Goal: Task Accomplishment & Management: Use online tool/utility

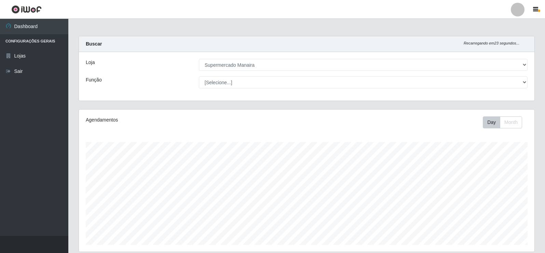
select select "443"
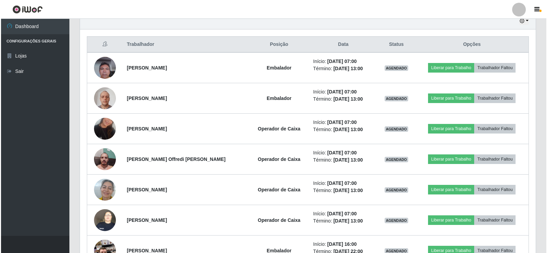
scroll to position [142, 456]
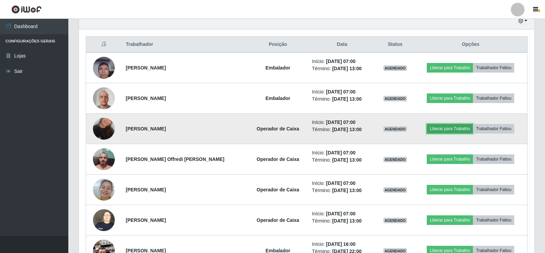
click at [444, 128] on button "Liberar para Trabalho" at bounding box center [450, 129] width 46 height 10
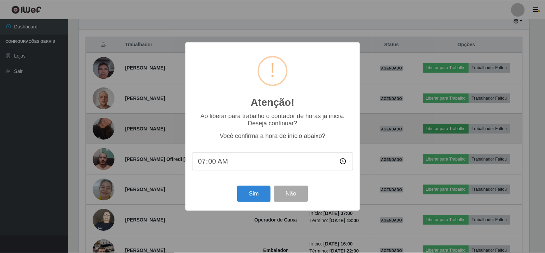
scroll to position [142, 452]
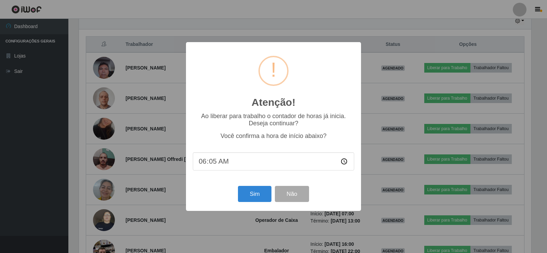
type input "06:54"
click at [243, 195] on button "Sim" at bounding box center [254, 194] width 33 height 16
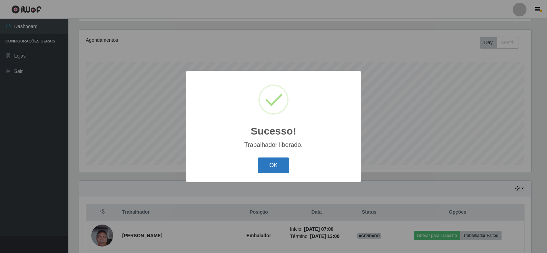
click at [272, 163] on button "OK" at bounding box center [274, 165] width 32 height 16
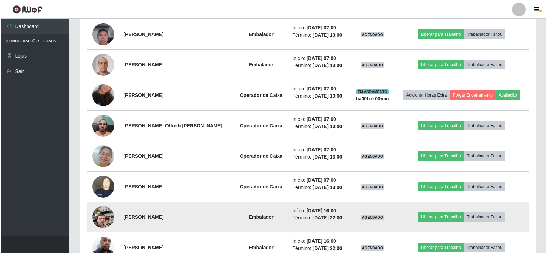
scroll to position [285, 0]
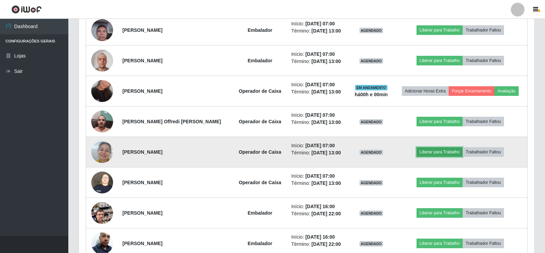
click at [442, 154] on button "Liberar para Trabalho" at bounding box center [440, 152] width 46 height 10
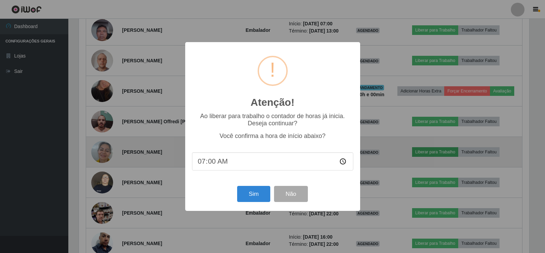
scroll to position [142, 452]
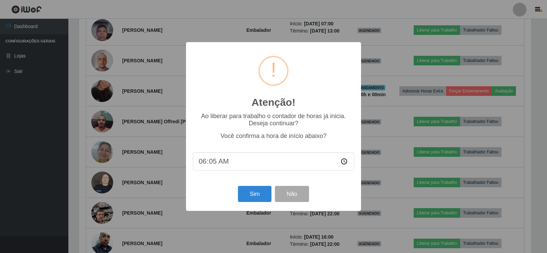
type input "06:55"
click at [256, 197] on button "Sim" at bounding box center [254, 194] width 33 height 16
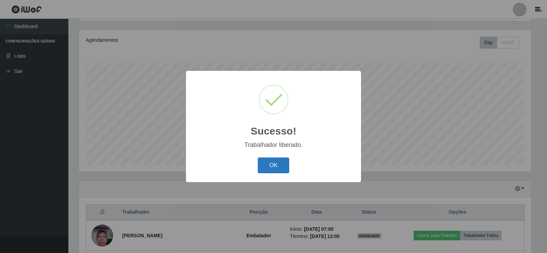
click at [273, 167] on button "OK" at bounding box center [274, 165] width 32 height 16
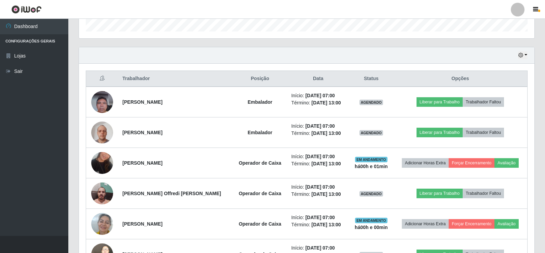
scroll to position [216, 0]
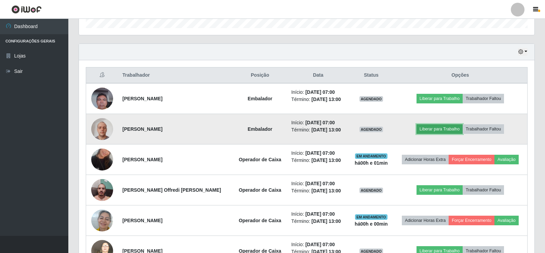
click at [439, 127] on button "Liberar para Trabalho" at bounding box center [440, 129] width 46 height 10
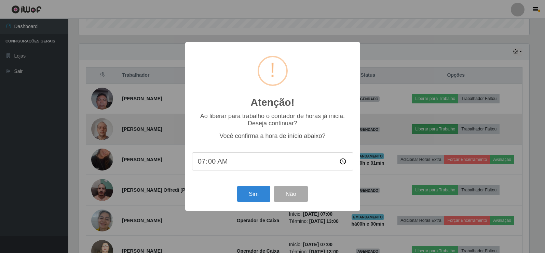
scroll to position [142, 452]
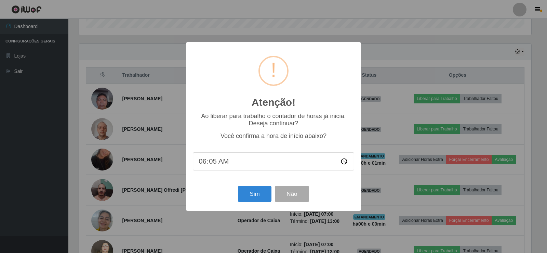
type input "06:55"
click at [248, 196] on button "Sim" at bounding box center [254, 194] width 33 height 16
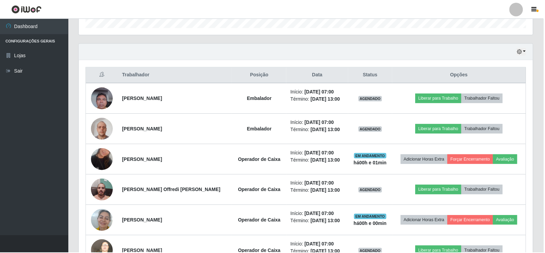
scroll to position [80, 0]
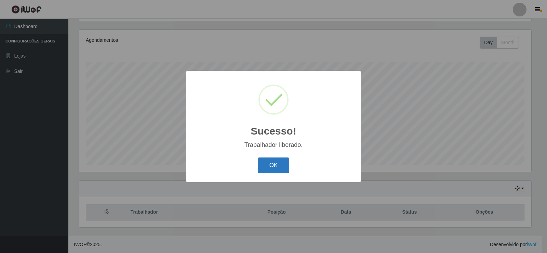
click at [268, 164] on button "OK" at bounding box center [274, 165] width 32 height 16
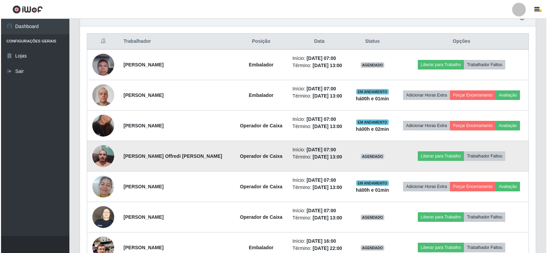
scroll to position [251, 0]
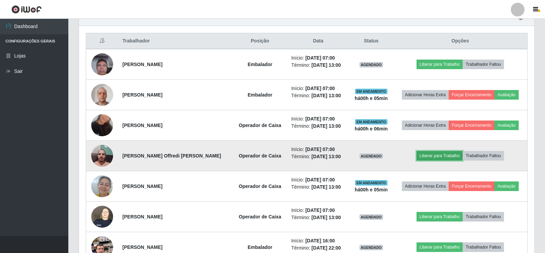
click at [434, 157] on button "Liberar para Trabalho" at bounding box center [440, 156] width 46 height 10
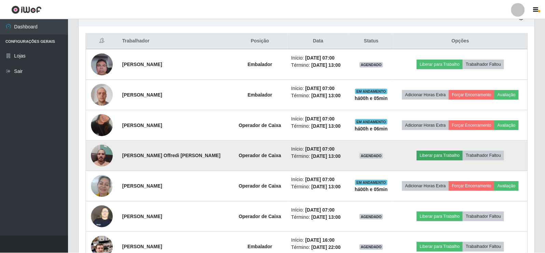
scroll to position [142, 452]
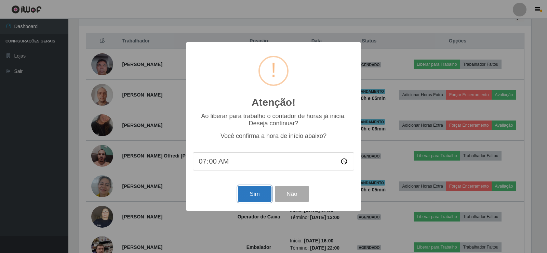
click at [248, 192] on button "Sim" at bounding box center [254, 194] width 33 height 16
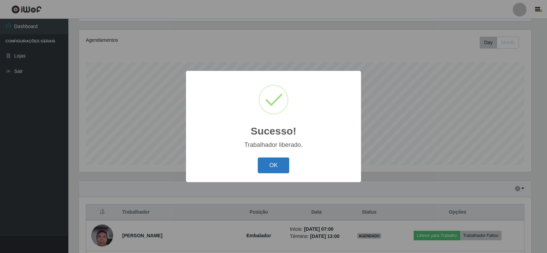
click at [273, 164] on button "OK" at bounding box center [274, 165] width 32 height 16
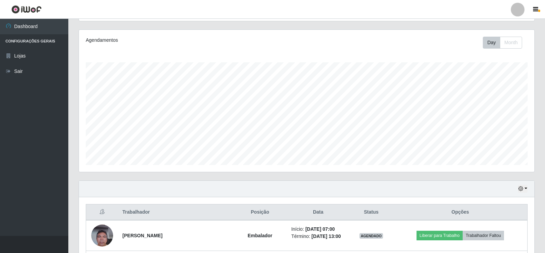
scroll to position [142, 456]
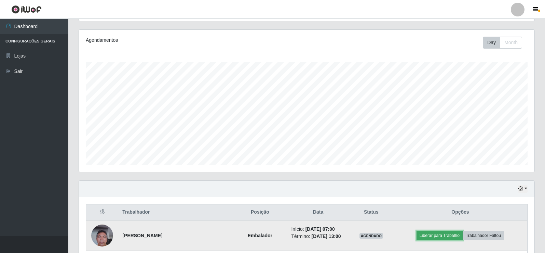
click at [437, 238] on button "Liberar para Trabalho" at bounding box center [440, 235] width 46 height 10
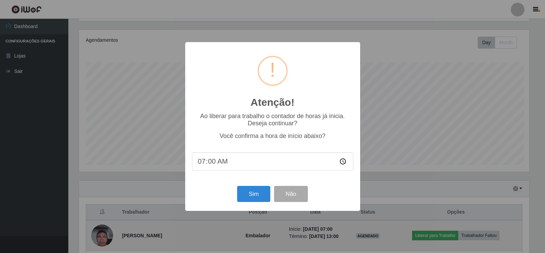
scroll to position [142, 452]
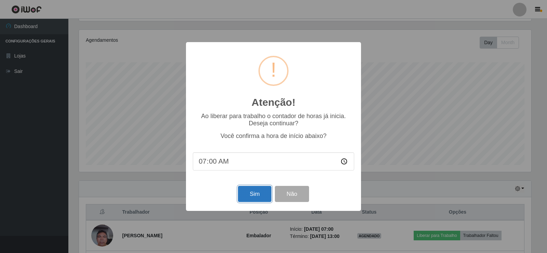
click at [253, 196] on button "Sim" at bounding box center [254, 194] width 33 height 16
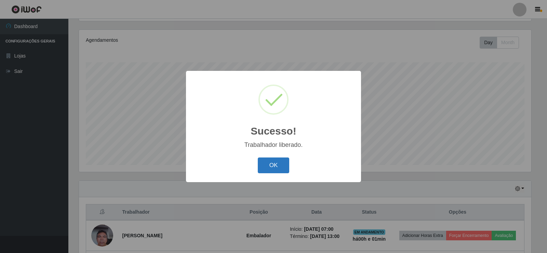
click at [268, 163] on button "OK" at bounding box center [274, 165] width 32 height 16
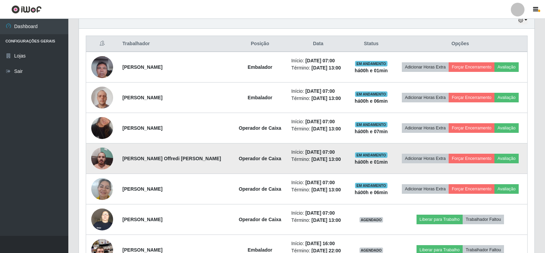
scroll to position [251, 0]
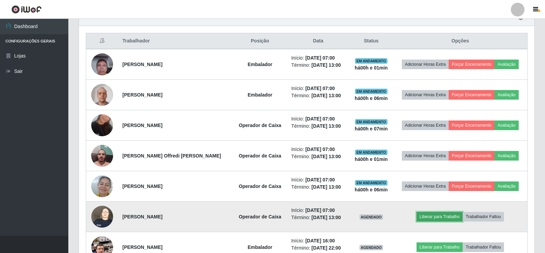
click at [438, 217] on button "Liberar para Trabalho" at bounding box center [440, 217] width 46 height 10
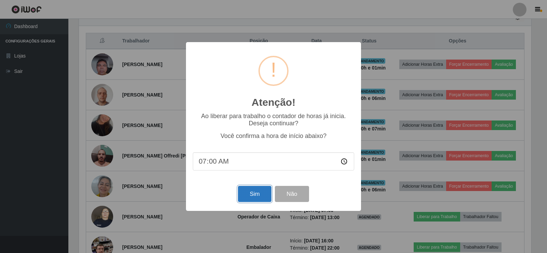
click at [243, 196] on button "Sim" at bounding box center [254, 194] width 33 height 16
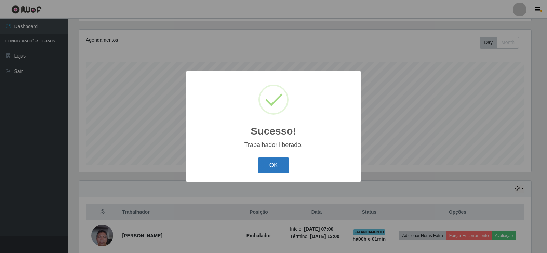
click at [274, 161] on button "OK" at bounding box center [274, 165] width 32 height 16
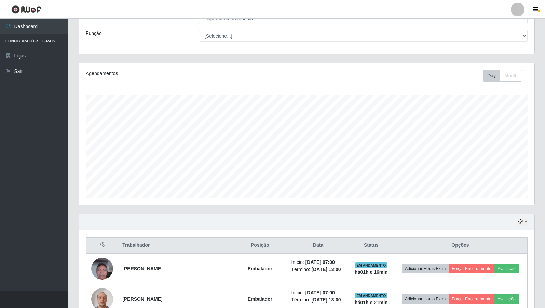
scroll to position [0, 0]
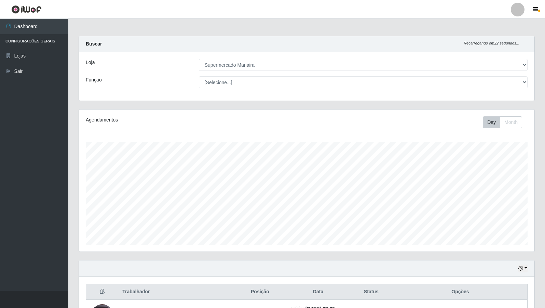
click at [405, 11] on header "Perfil Alterar Senha Sair" at bounding box center [272, 9] width 545 height 19
click at [316, 5] on header "Perfil Alterar Senha Sair" at bounding box center [272, 9] width 545 height 19
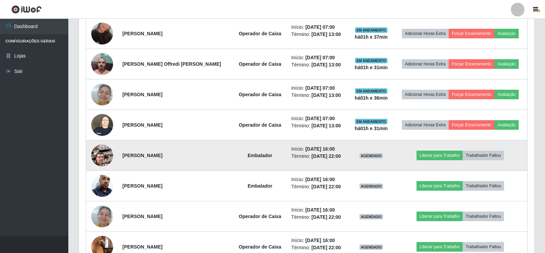
scroll to position [342, 0]
